Goal: Task Accomplishment & Management: Manage account settings

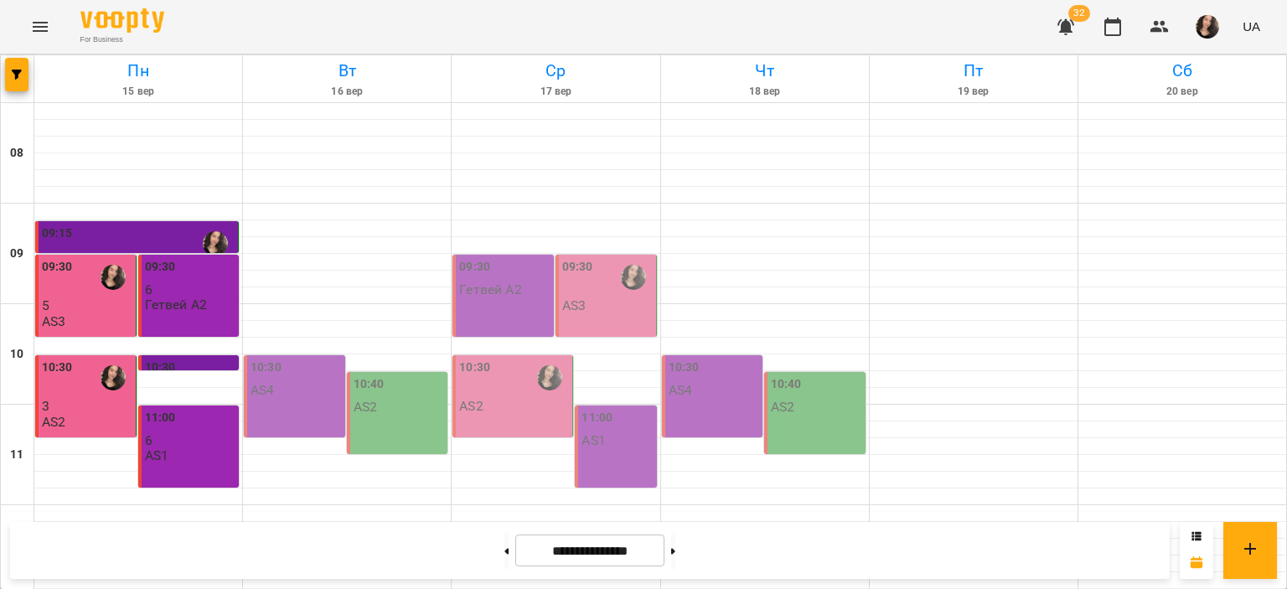
scroll to position [588, 0]
click at [504, 550] on button at bounding box center [506, 550] width 4 height 37
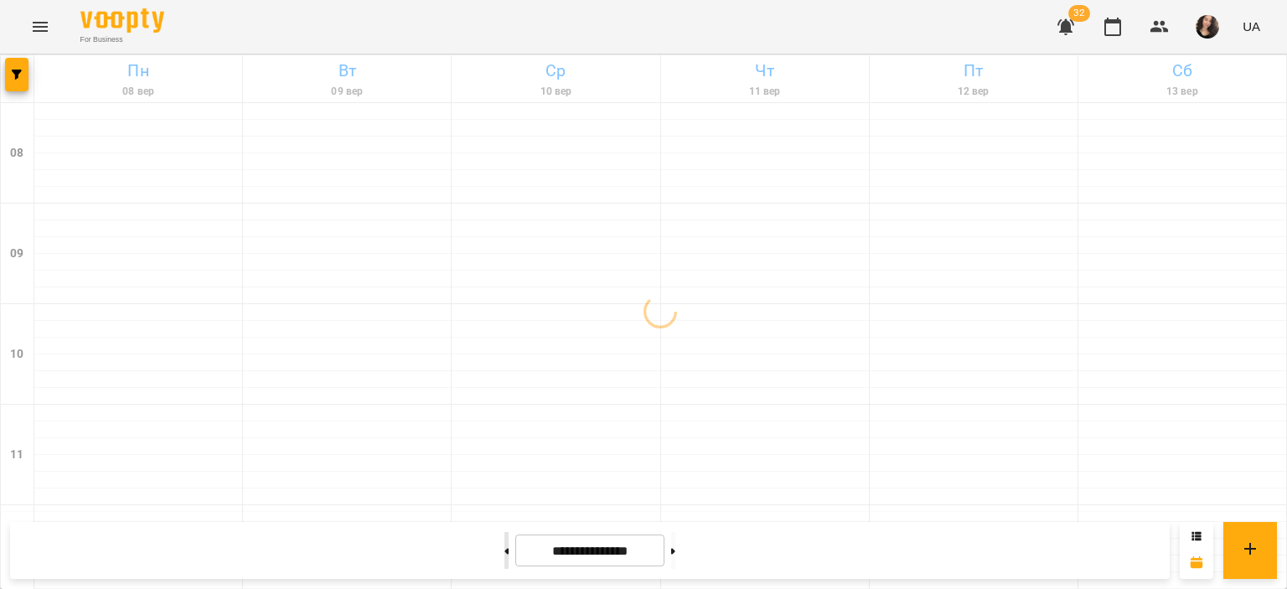
click at [504, 550] on button at bounding box center [506, 550] width 4 height 37
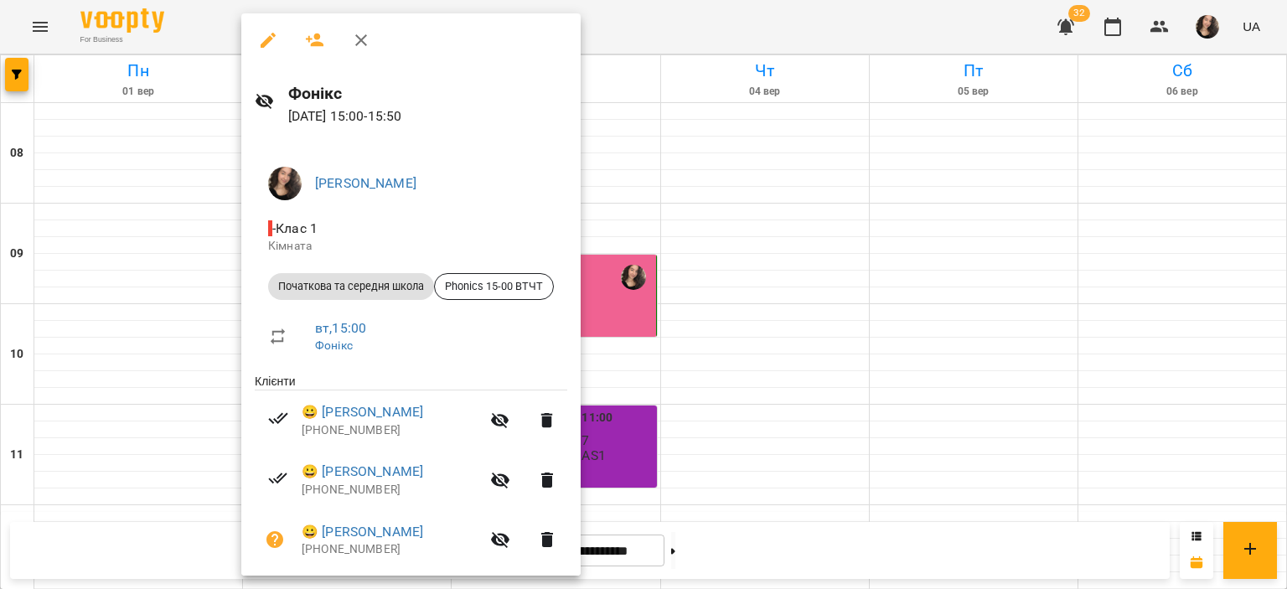
click at [685, 13] on div at bounding box center [643, 294] width 1287 height 589
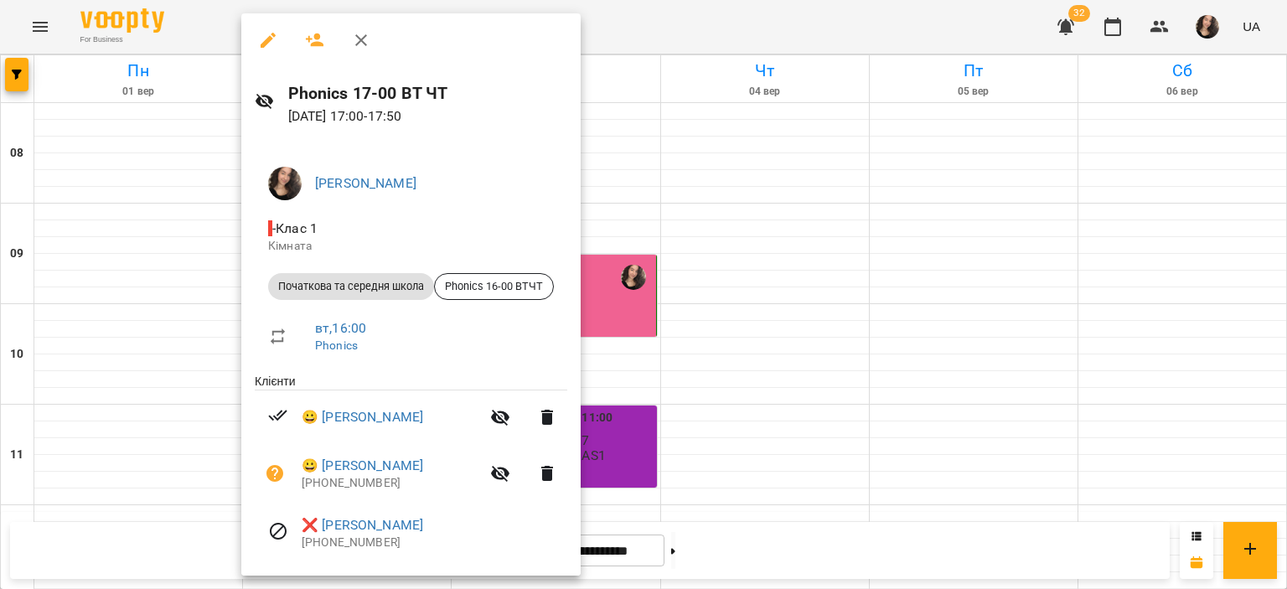
click at [698, 556] on div at bounding box center [643, 294] width 1287 height 589
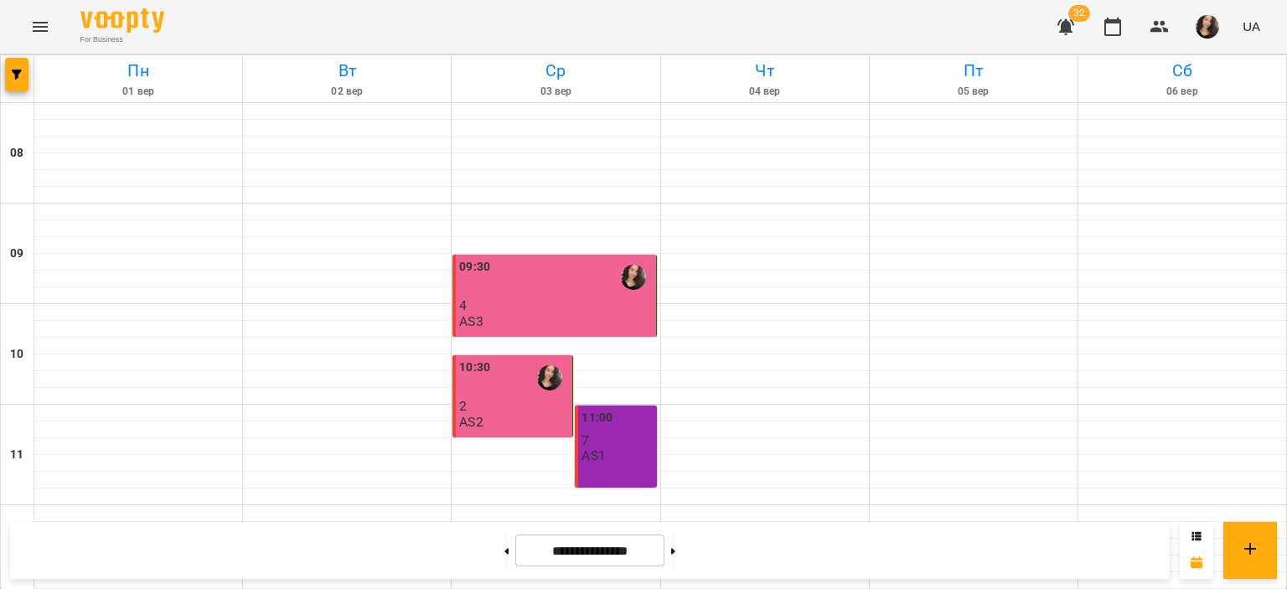
click at [675, 556] on button at bounding box center [673, 550] width 4 height 37
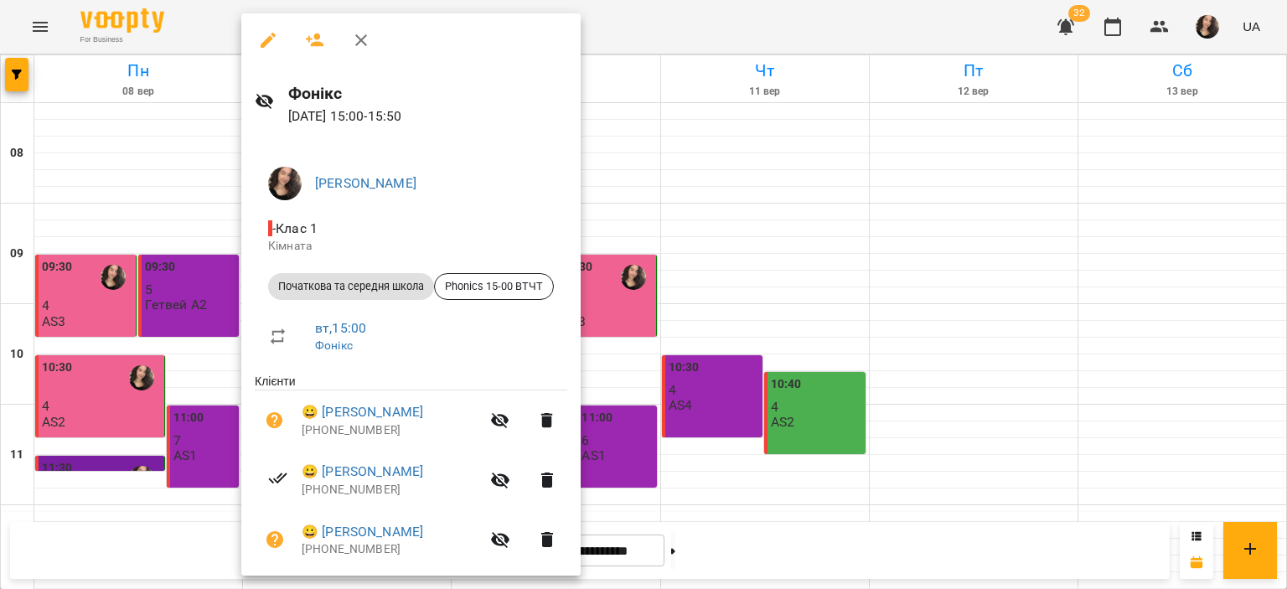
scroll to position [82, 0]
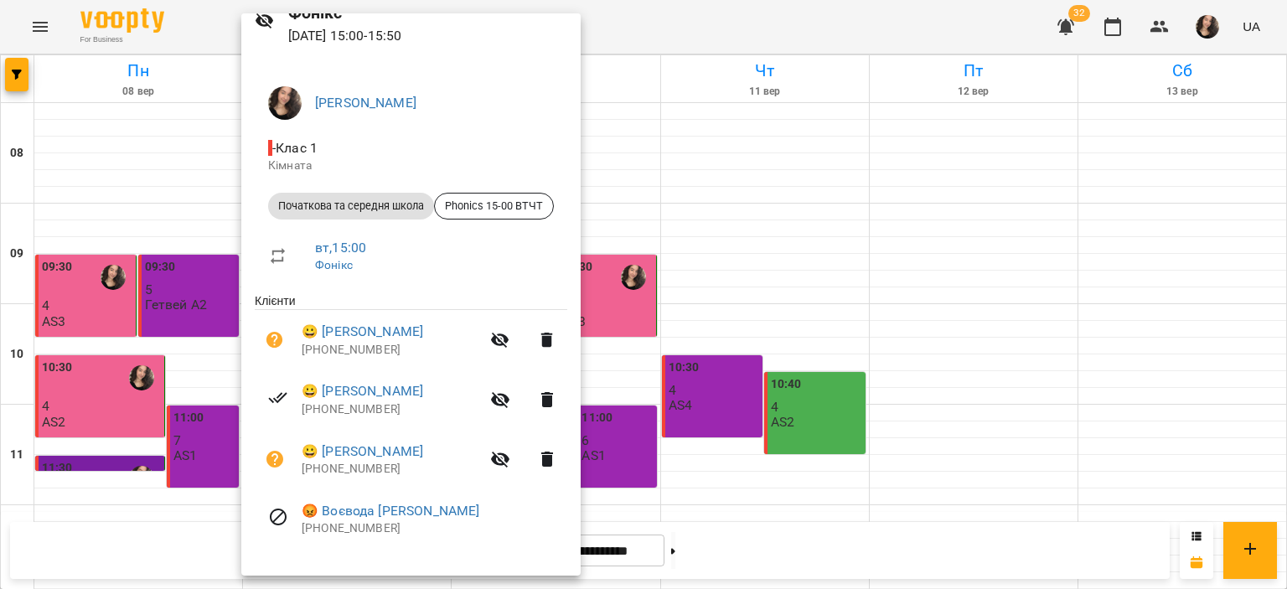
click at [840, 24] on div at bounding box center [643, 294] width 1287 height 589
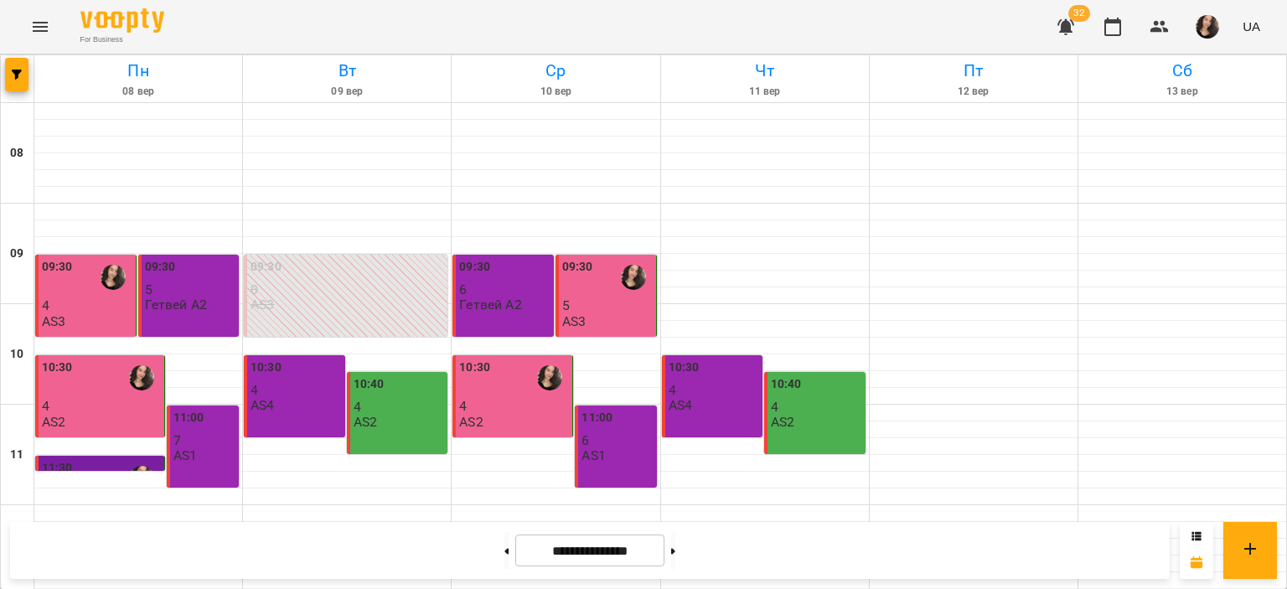
scroll to position [795, 0]
click at [675, 552] on button at bounding box center [673, 550] width 4 height 37
type input "**********"
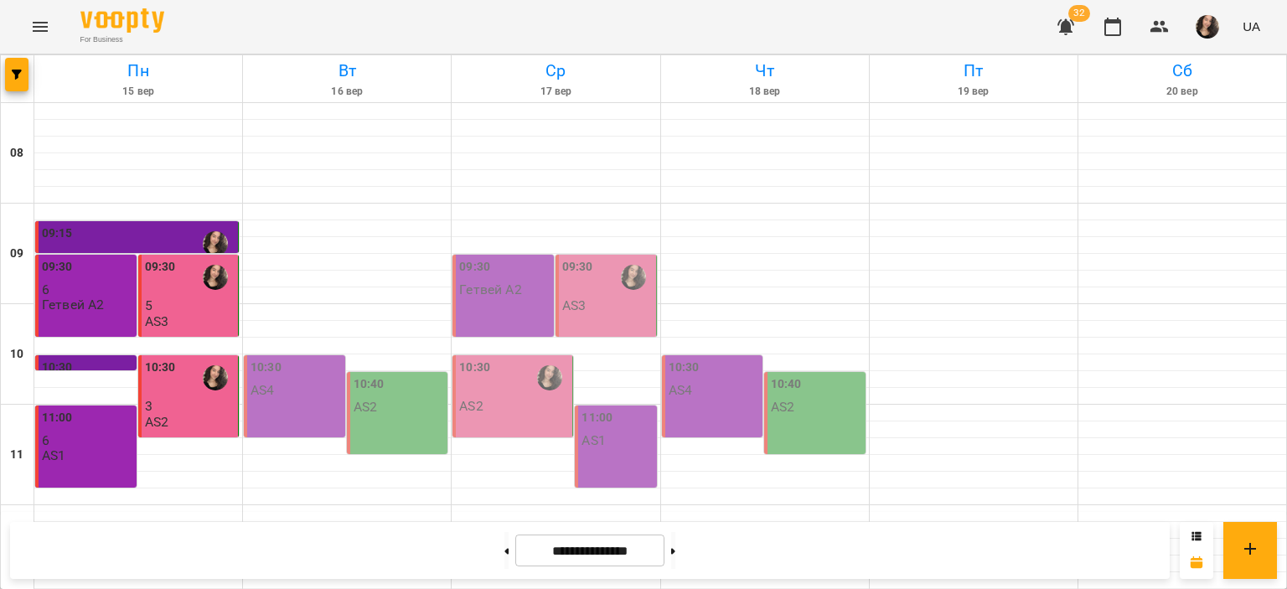
scroll to position [551, 0]
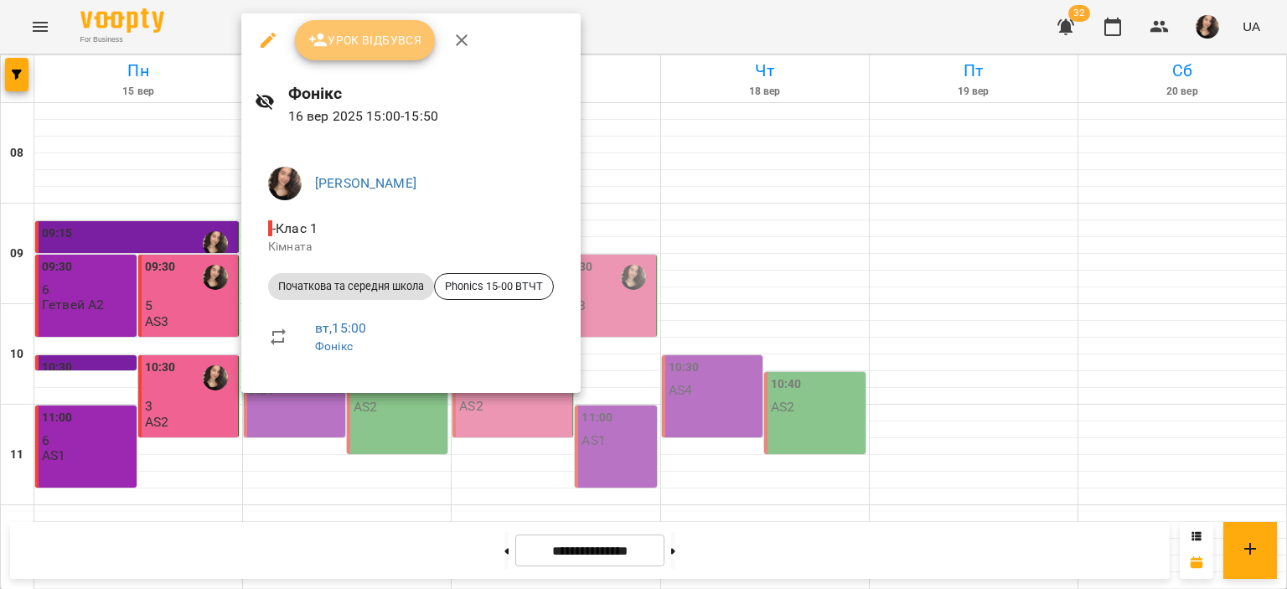
click at [352, 39] on span "Урок відбувся" at bounding box center [365, 40] width 114 height 20
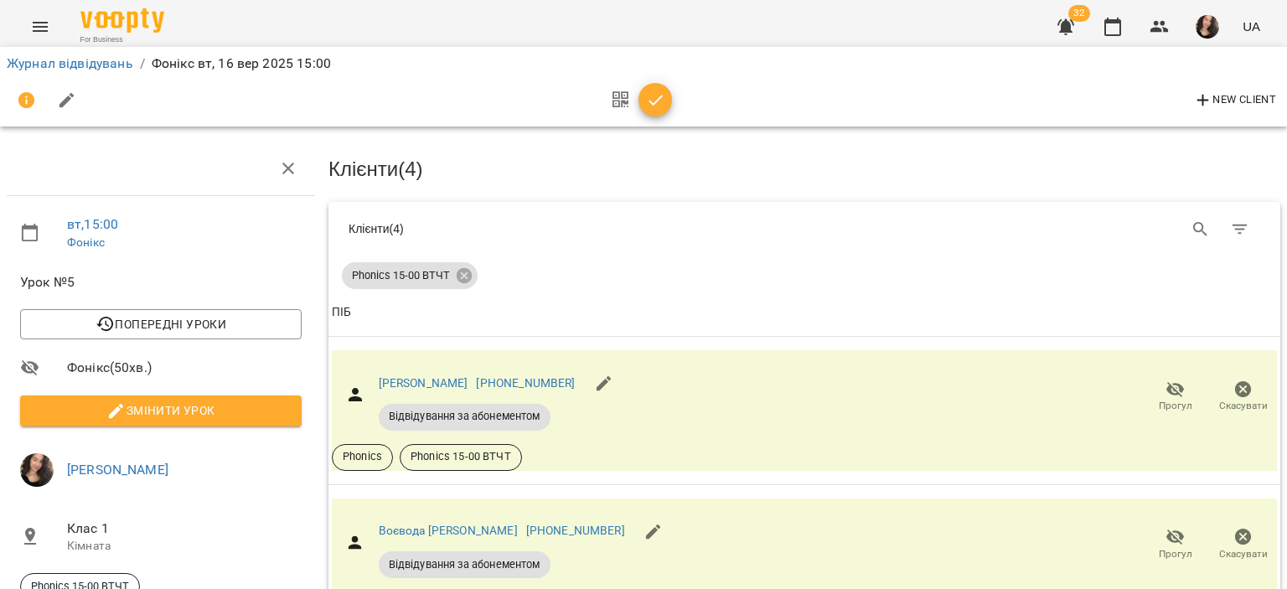
scroll to position [21, 0]
